Goal: Check status: Check status

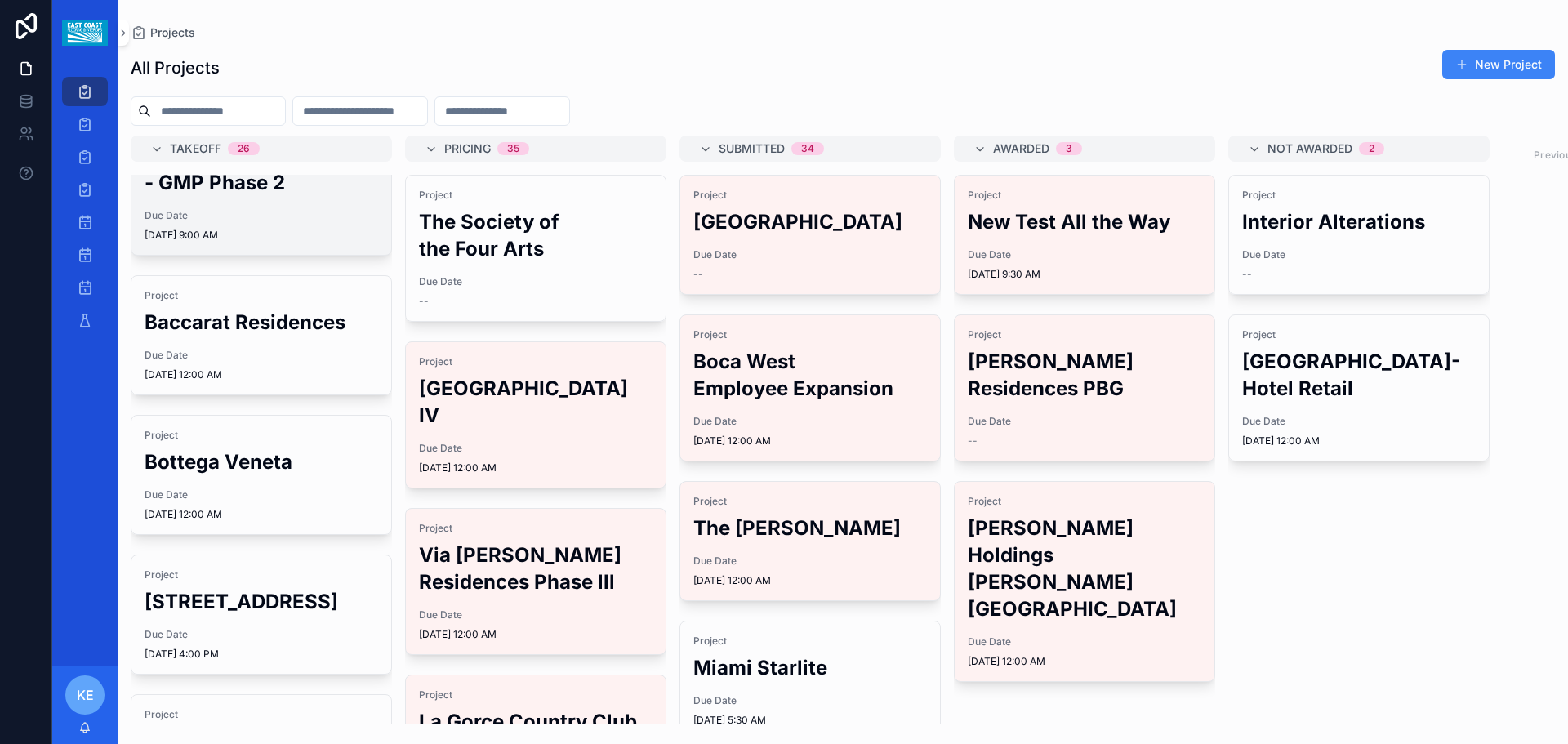
scroll to position [490, 0]
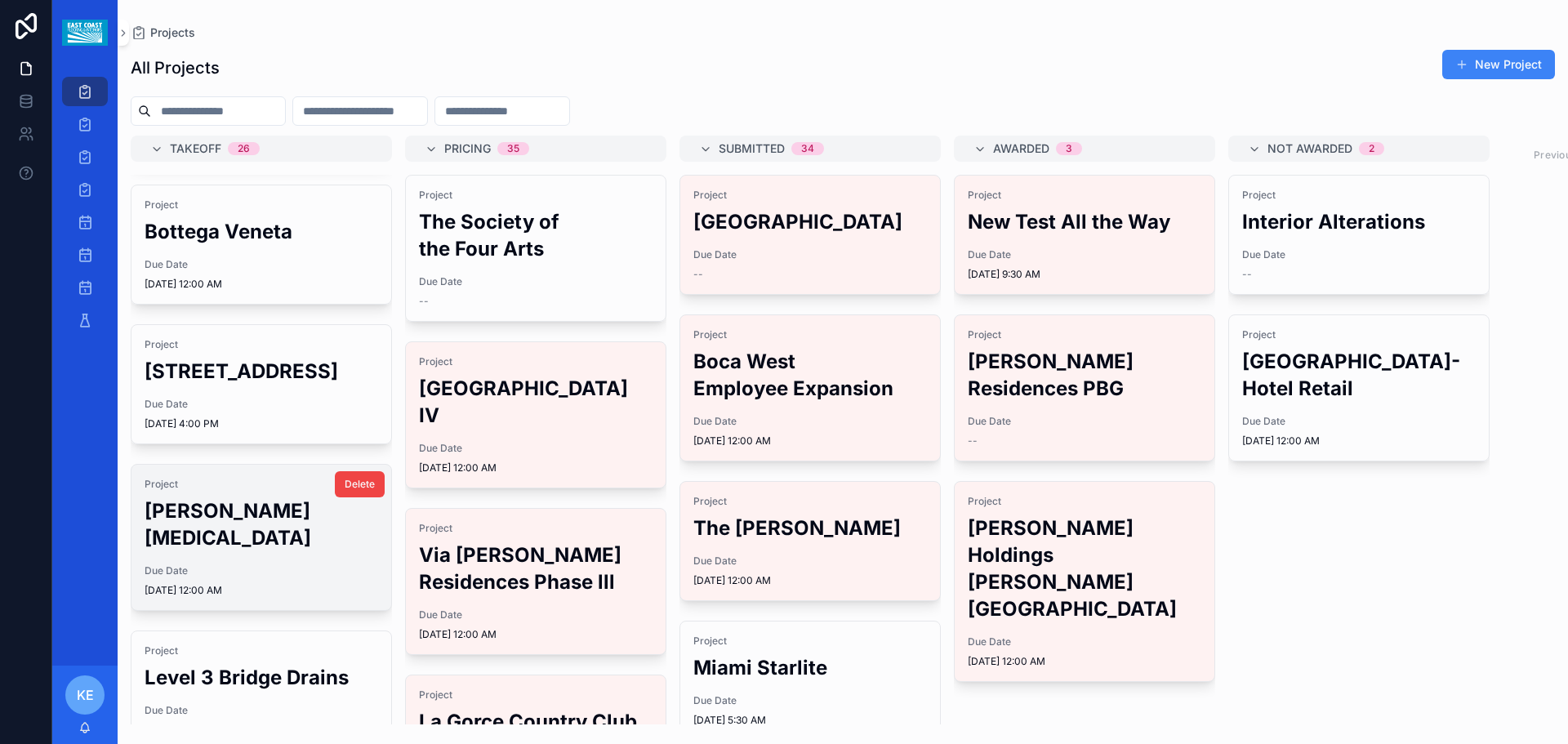
click at [250, 546] on h2 "[PERSON_NAME][MEDICAL_DATA]" at bounding box center [261, 524] width 234 height 54
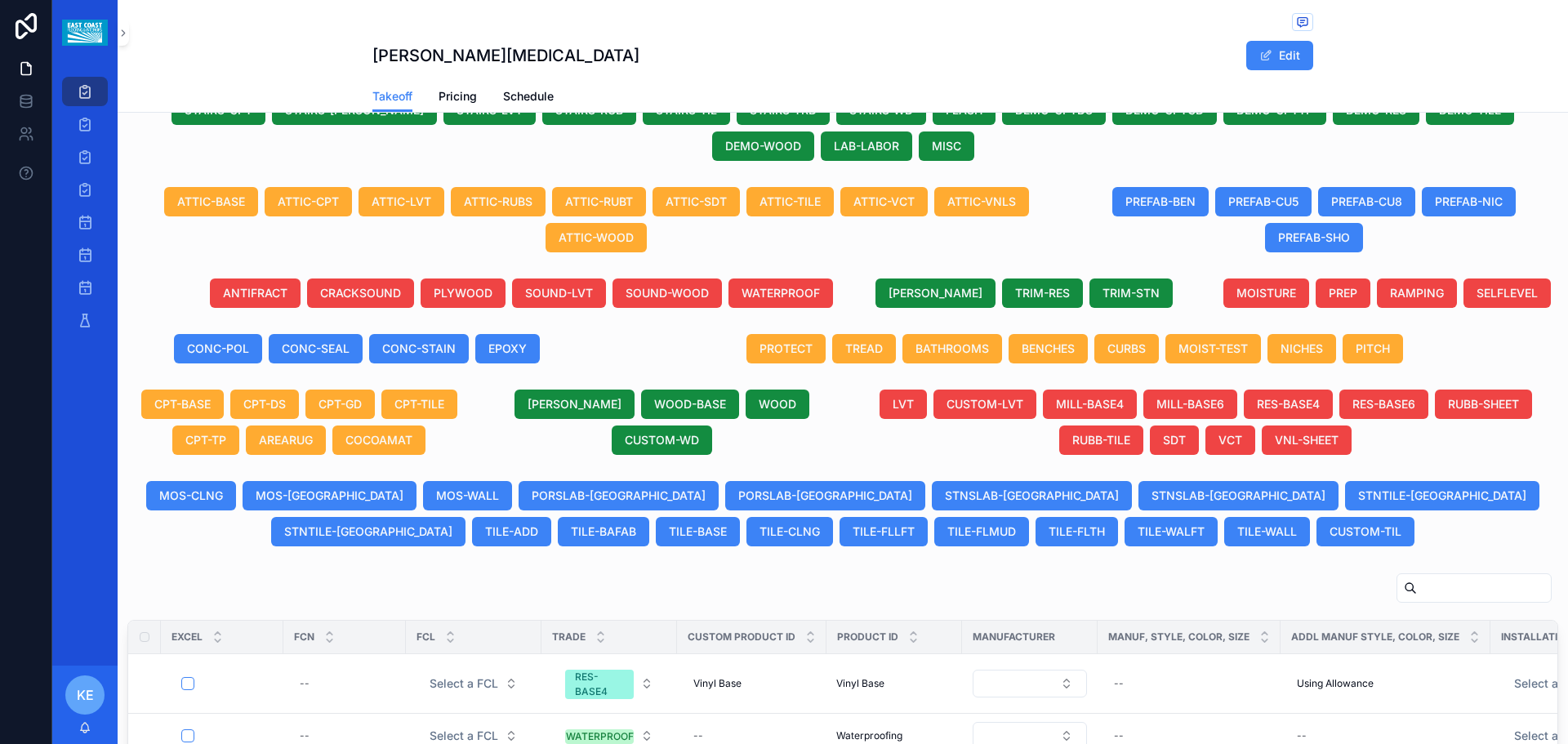
scroll to position [409, 0]
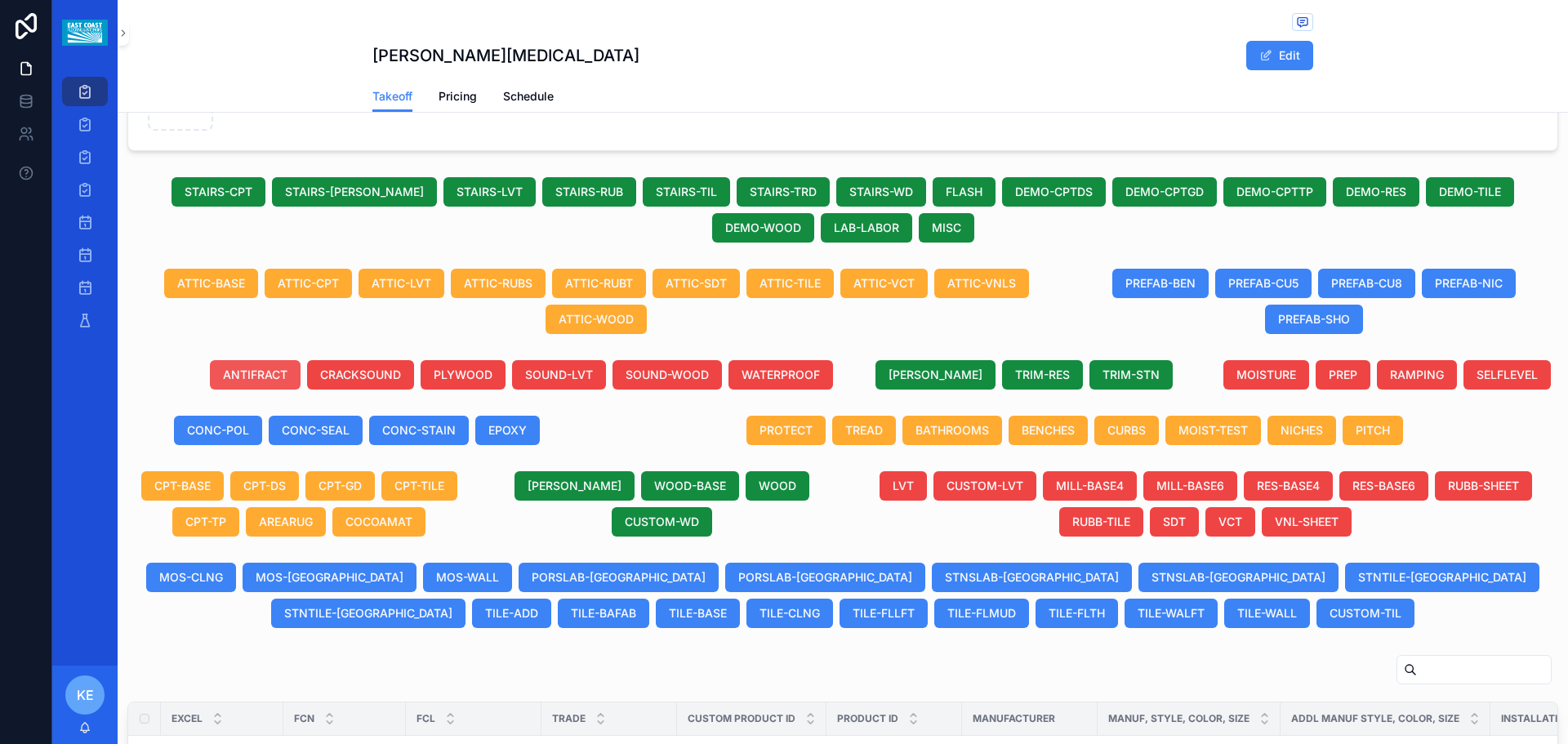
click at [263, 383] on span "ANTIFRACT" at bounding box center [255, 375] width 64 height 16
click at [947, 622] on span "TILE-FLMUD" at bounding box center [981, 613] width 68 height 16
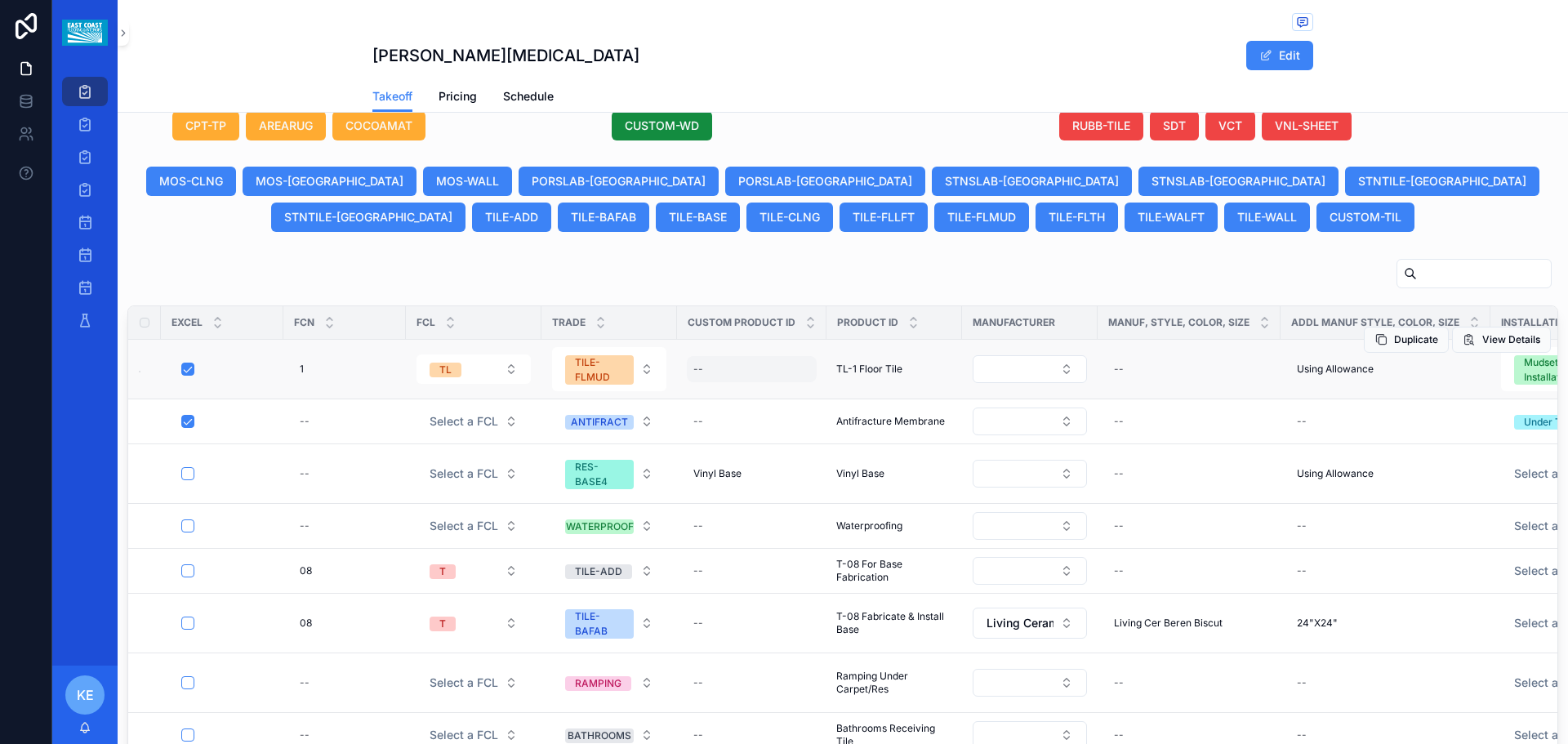
scroll to position [846, 0]
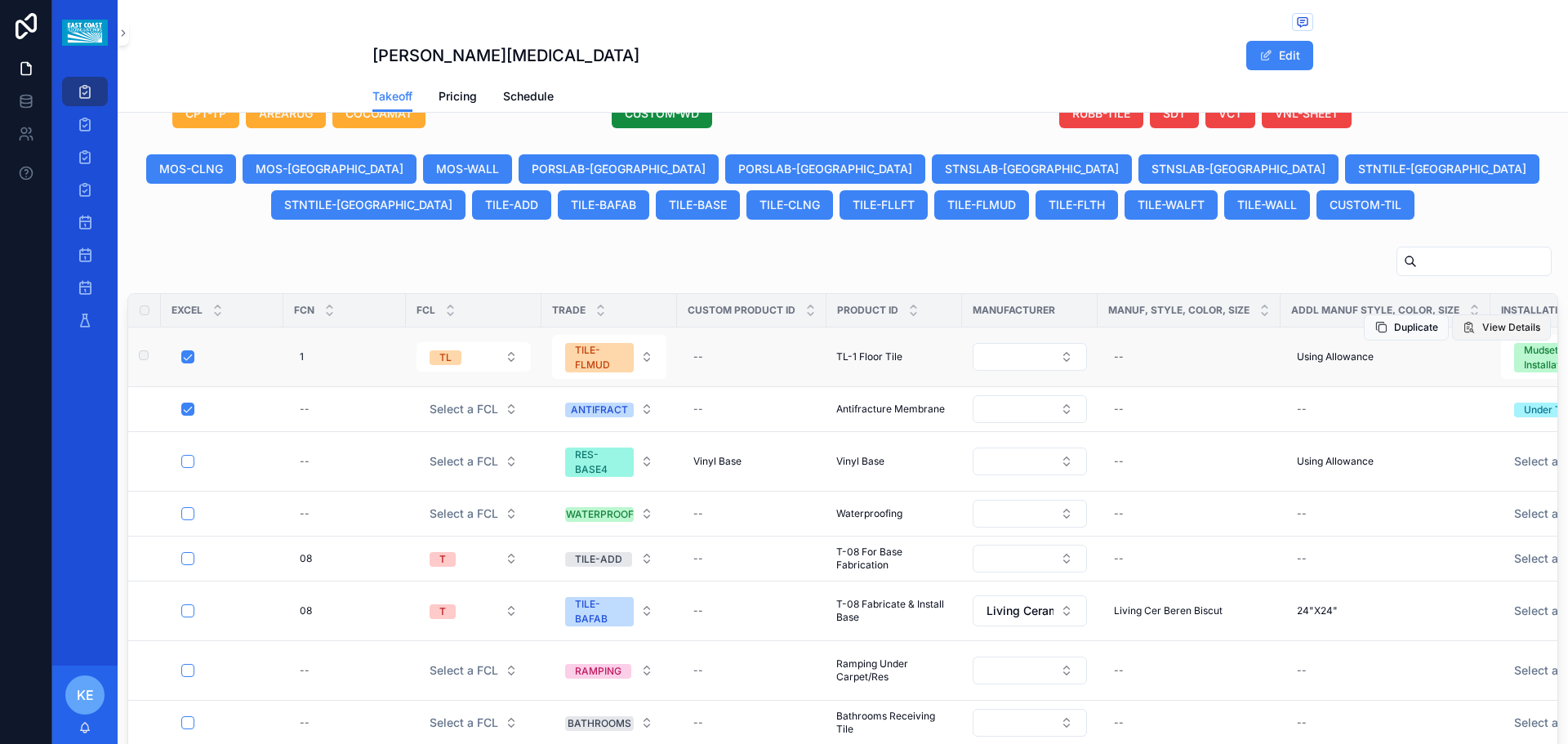
click at [1483, 334] on span "View Details" at bounding box center [1511, 328] width 58 height 13
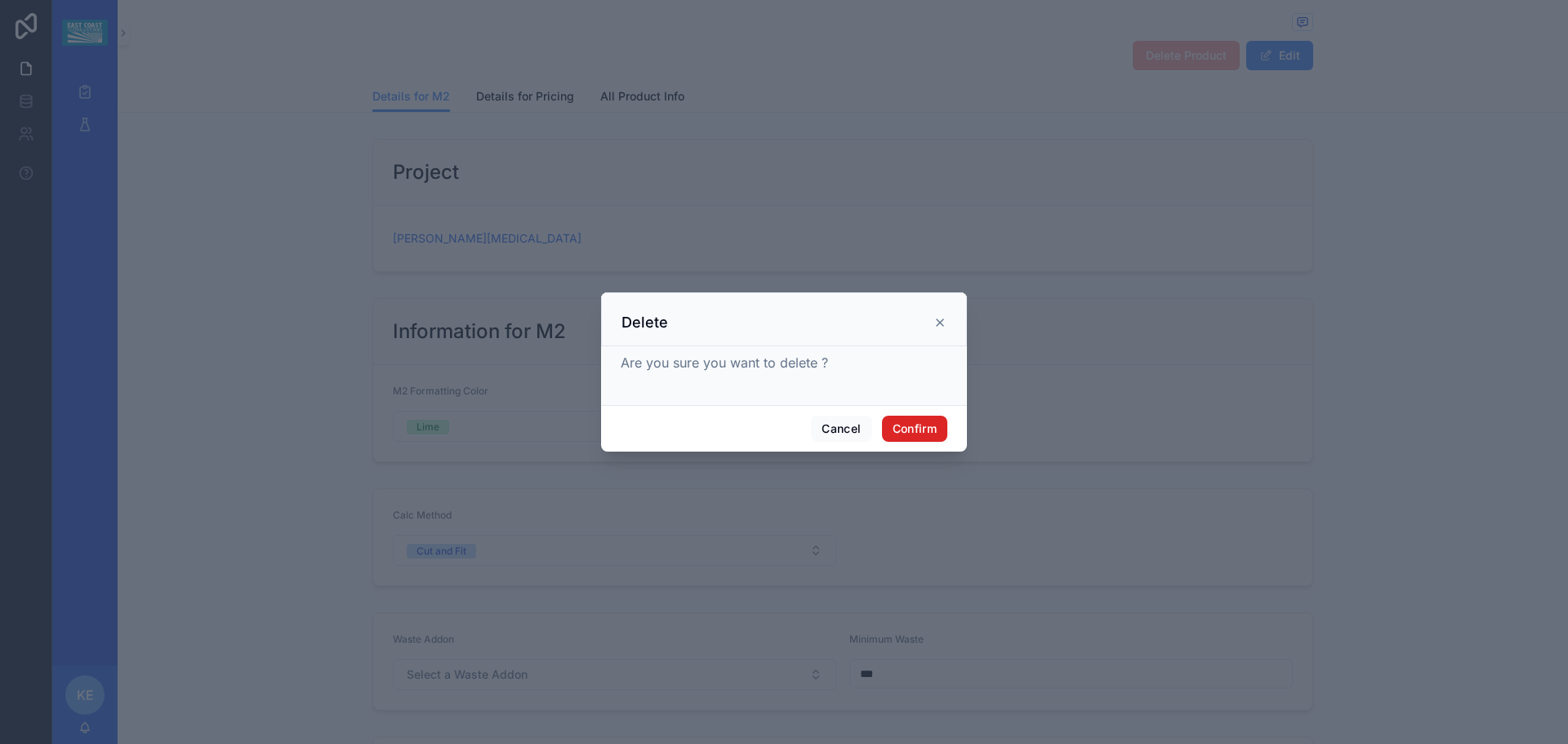
click at [907, 420] on button "Confirm" at bounding box center [914, 429] width 65 height 27
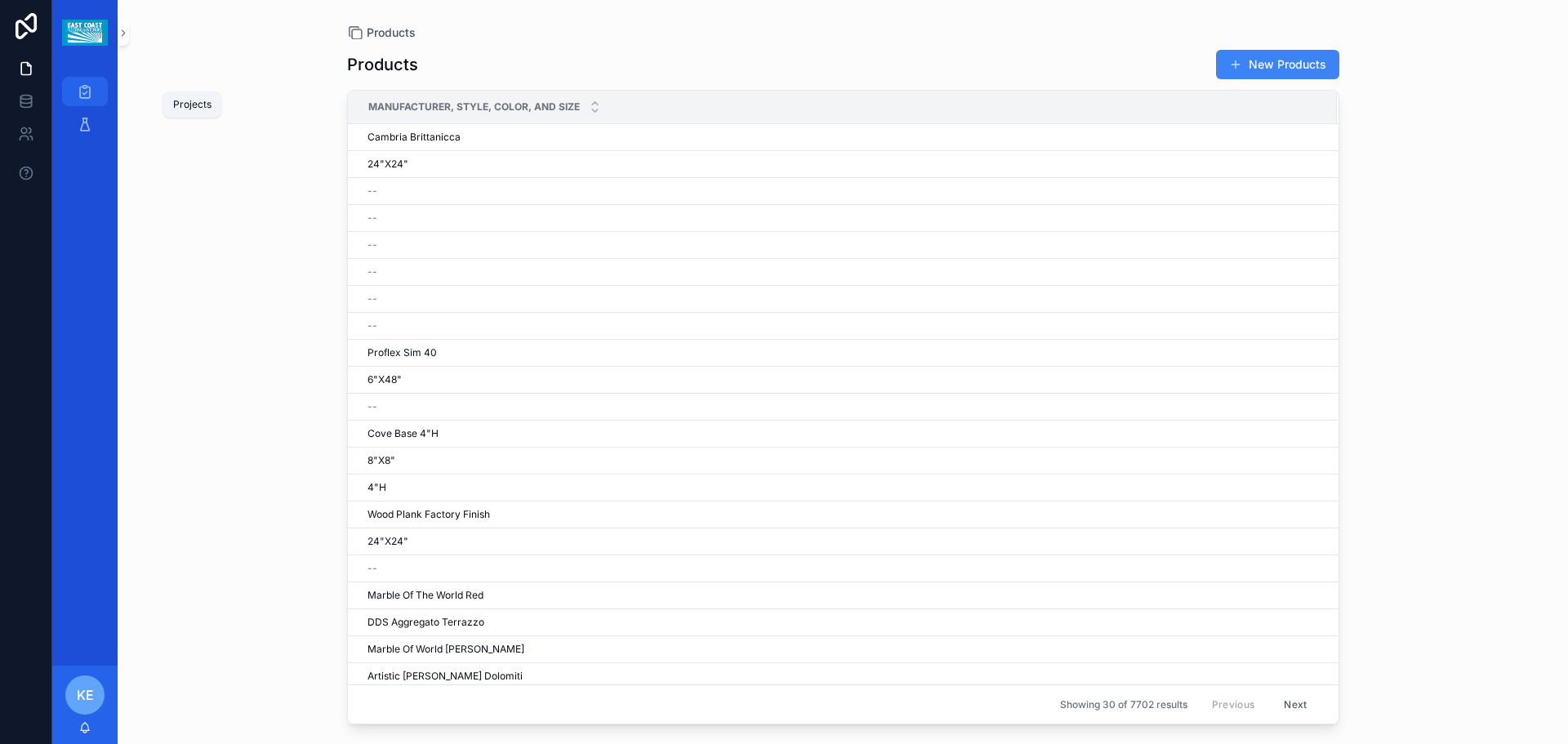
click at [87, 86] on icon "scrollable content" at bounding box center [84, 91] width 16 height 16
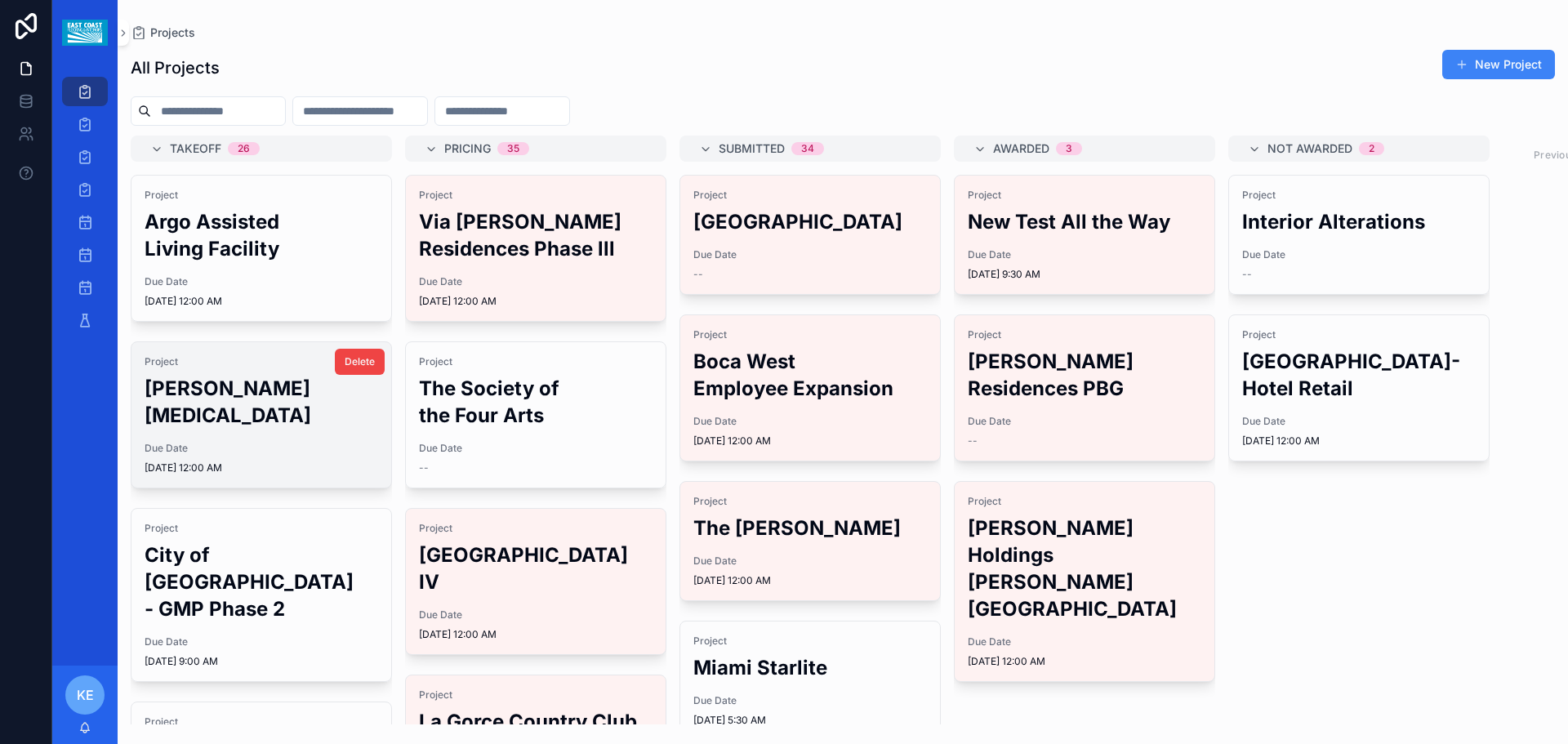
click at [241, 412] on div "Project [PERSON_NAME][MEDICAL_DATA] Due Date [DATE] 12:00 AM" at bounding box center [261, 416] width 259 height 146
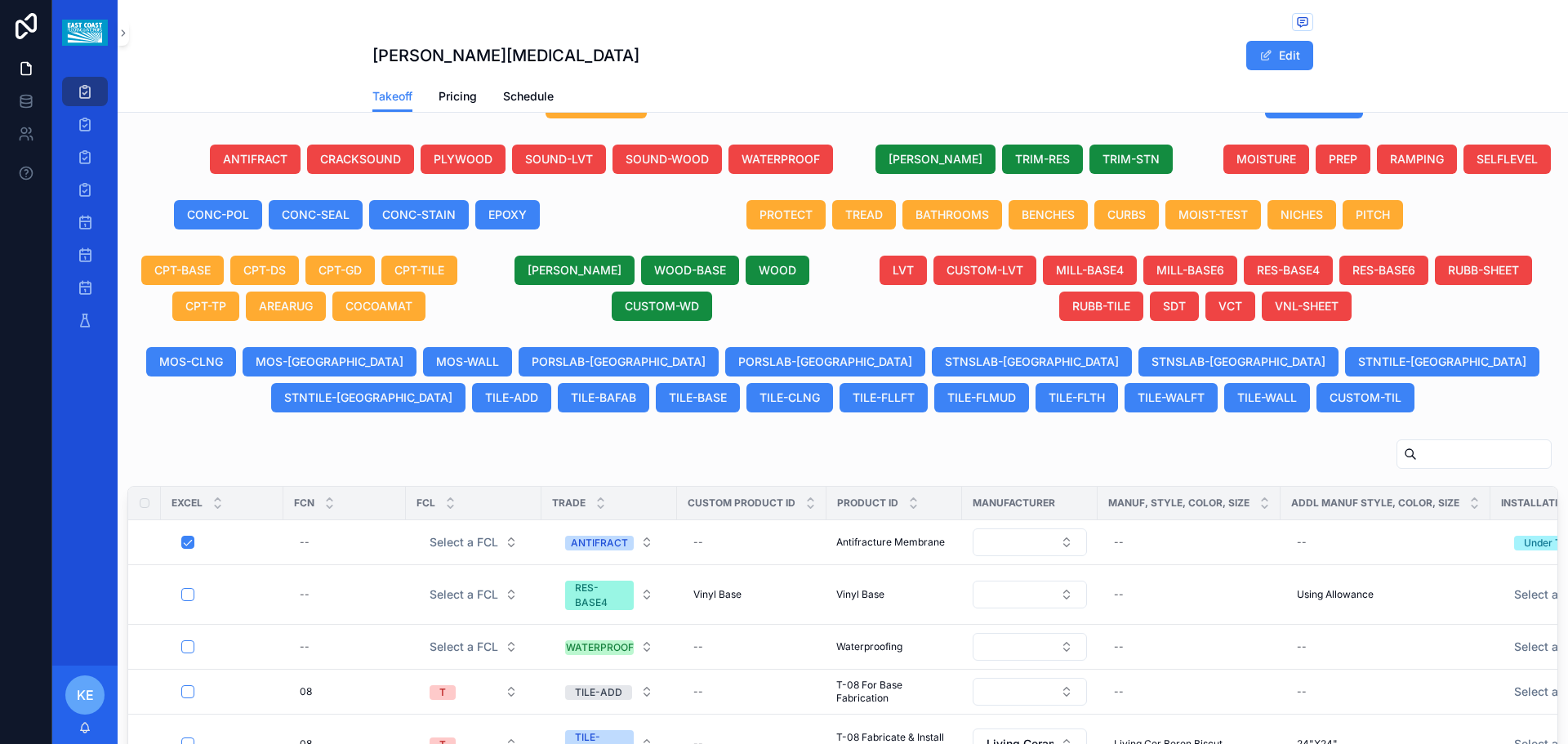
scroll to position [898, 0]
